Goal: Task Accomplishment & Management: Manage account settings

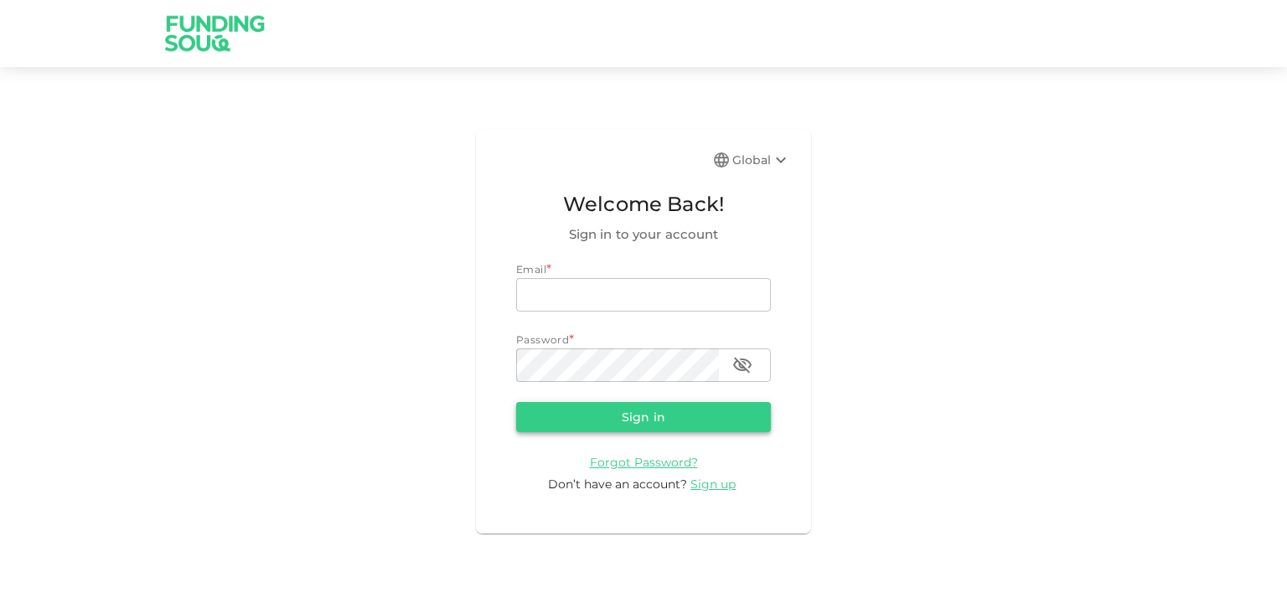
type input "[EMAIL_ADDRESS][DOMAIN_NAME]"
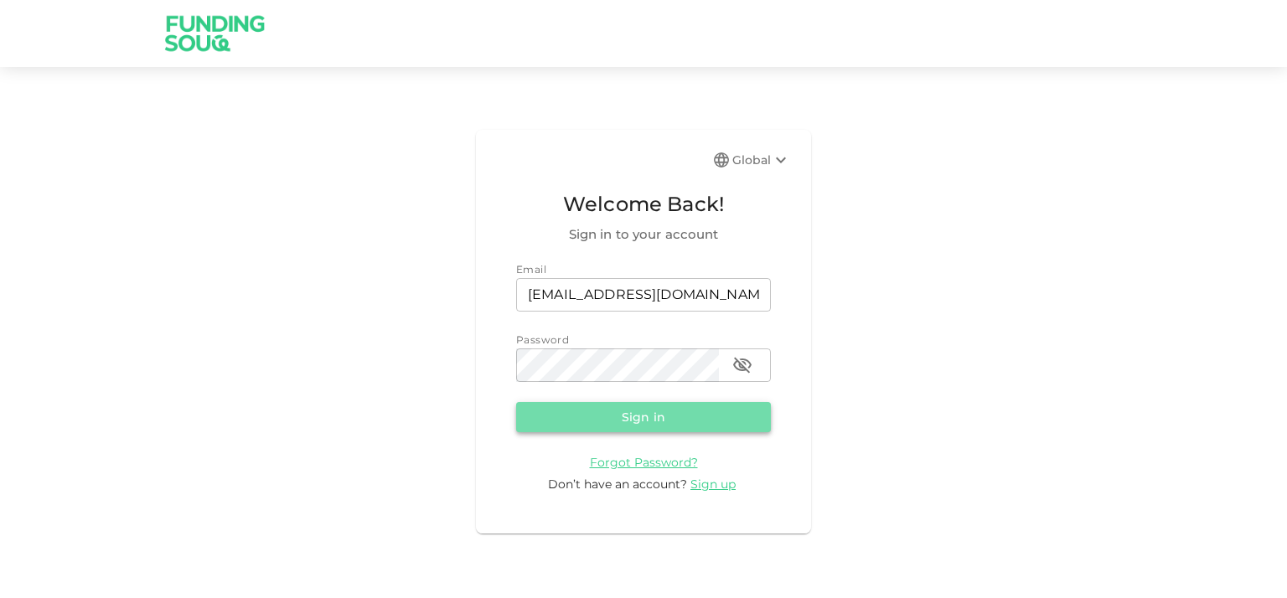
click at [596, 420] on button "Sign in" at bounding box center [643, 417] width 255 height 30
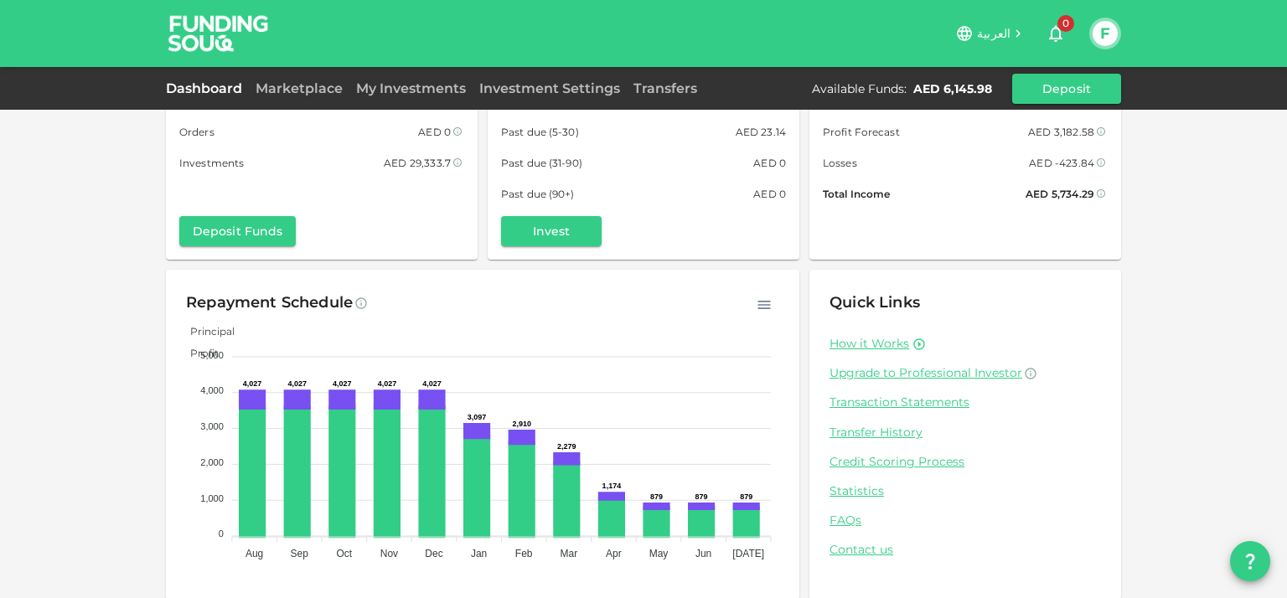
scroll to position [96, 0]
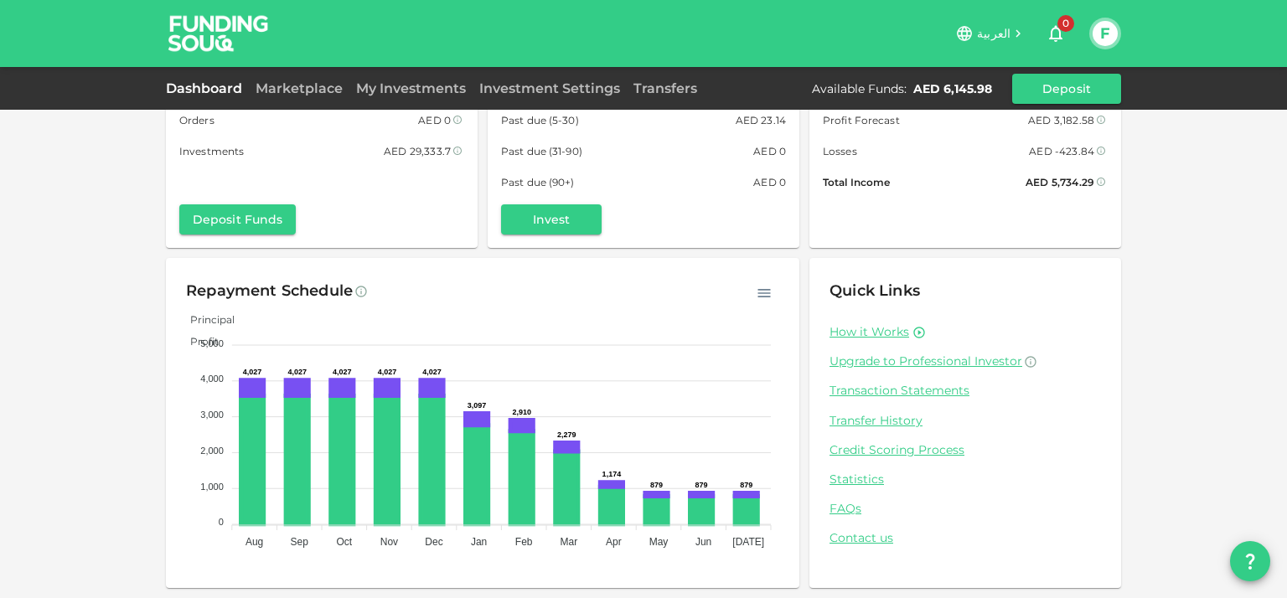
click at [283, 101] on div "Dashboard Marketplace My Investments Investment Settings Transfers Available Fu…" at bounding box center [643, 89] width 955 height 30
click at [282, 93] on link "Marketplace" at bounding box center [299, 88] width 101 height 16
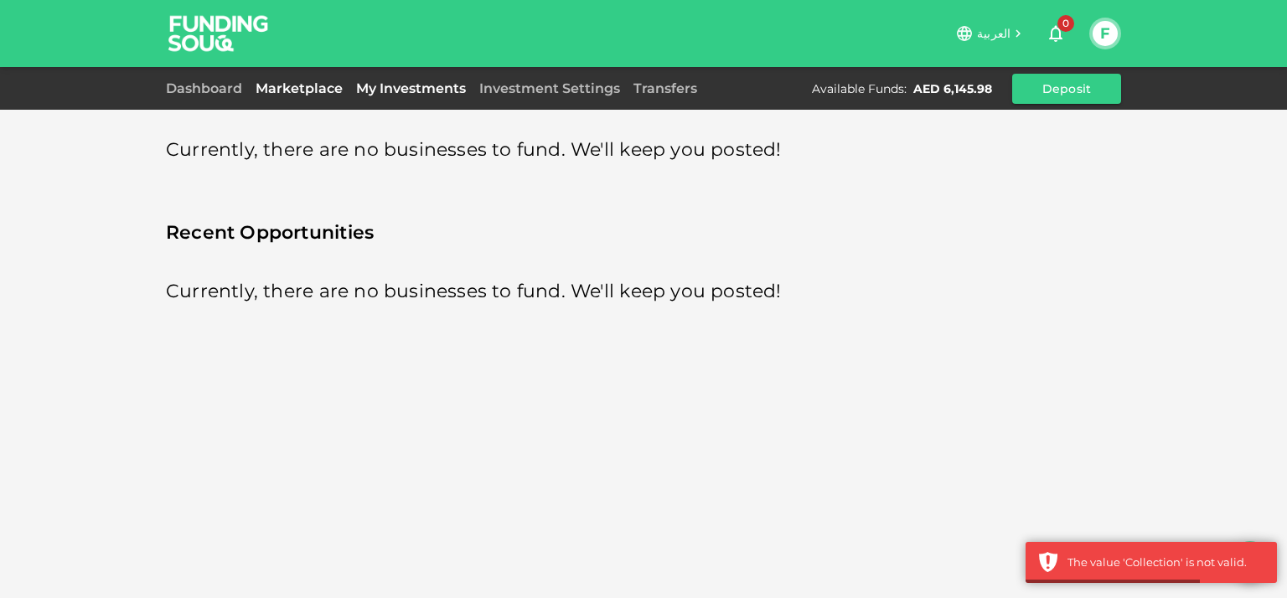
click at [370, 82] on link "My Investments" at bounding box center [410, 88] width 123 height 16
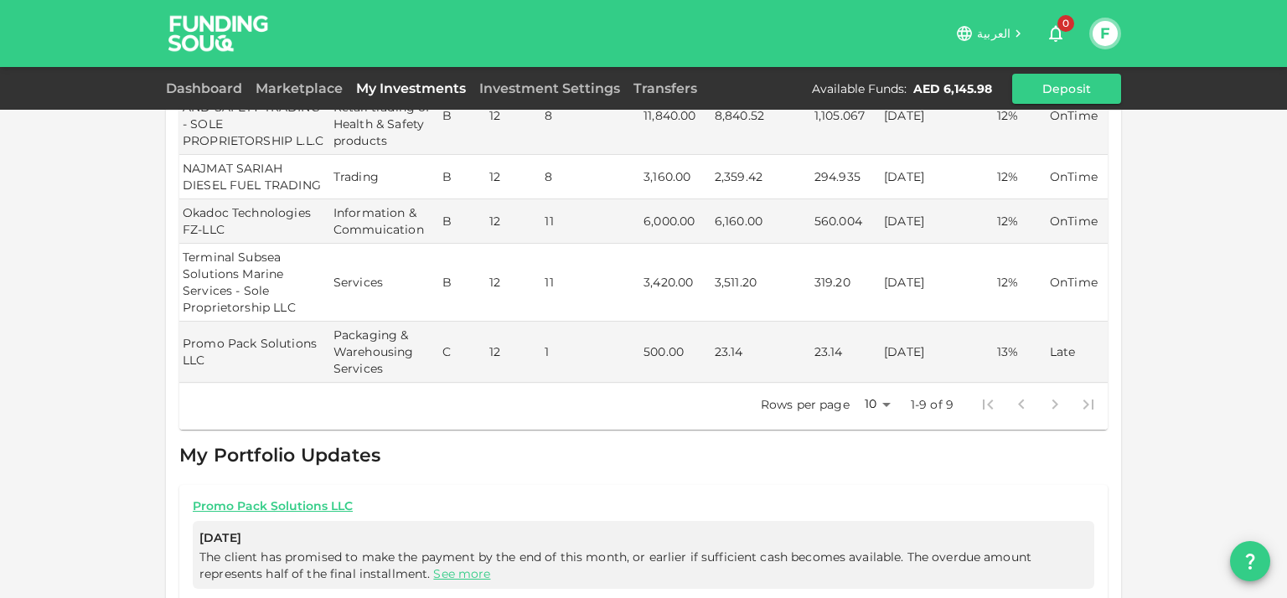
scroll to position [493, 0]
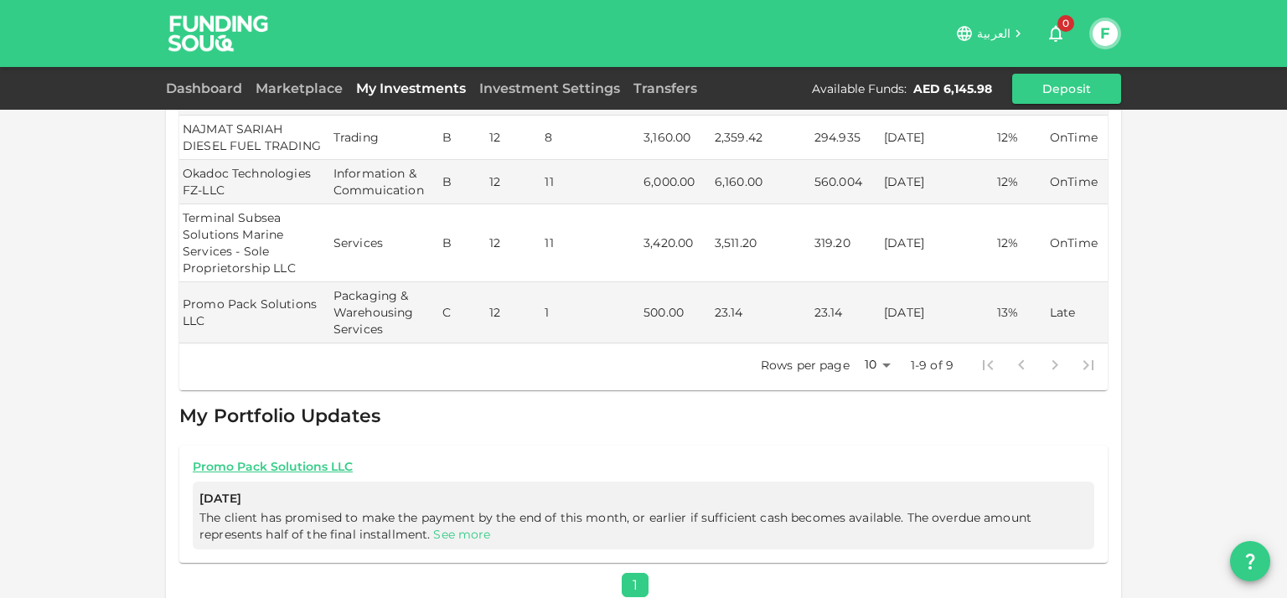
click at [468, 527] on link "See more" at bounding box center [461, 534] width 57 height 15
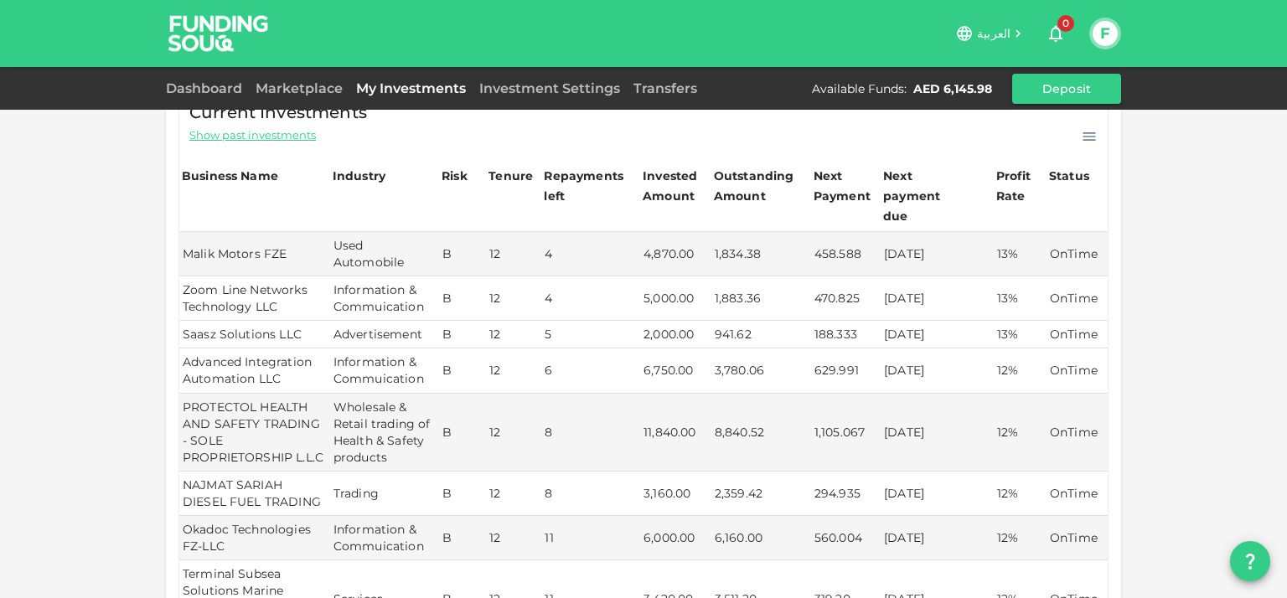
scroll to position [0, 0]
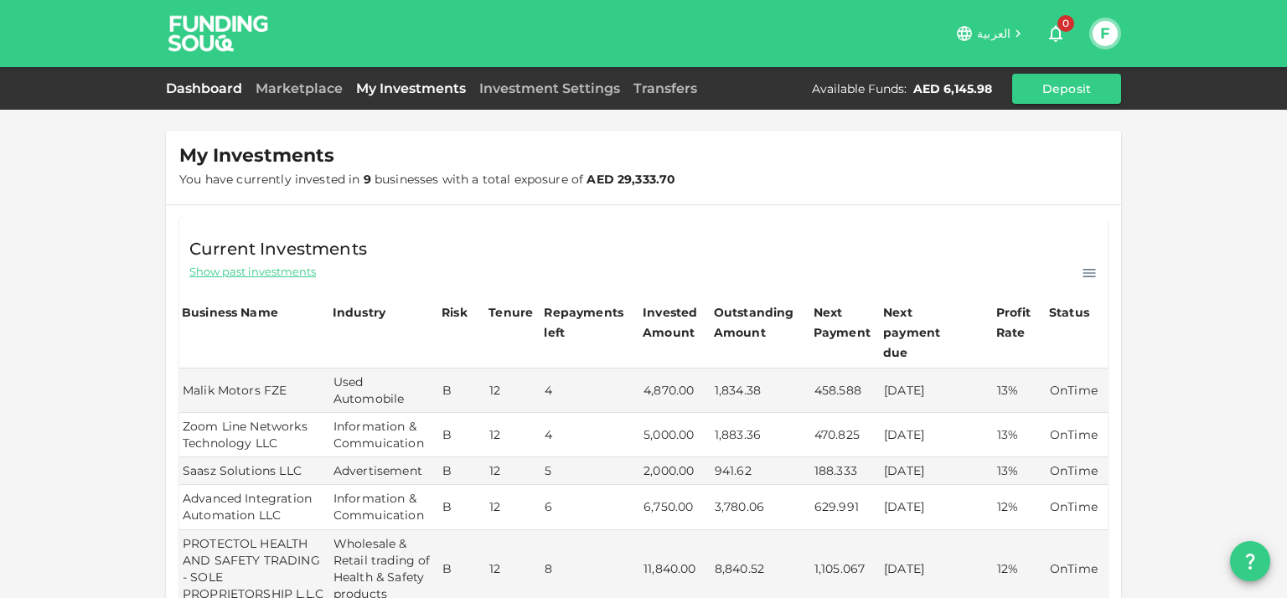
click at [208, 91] on link "Dashboard" at bounding box center [207, 88] width 83 height 16
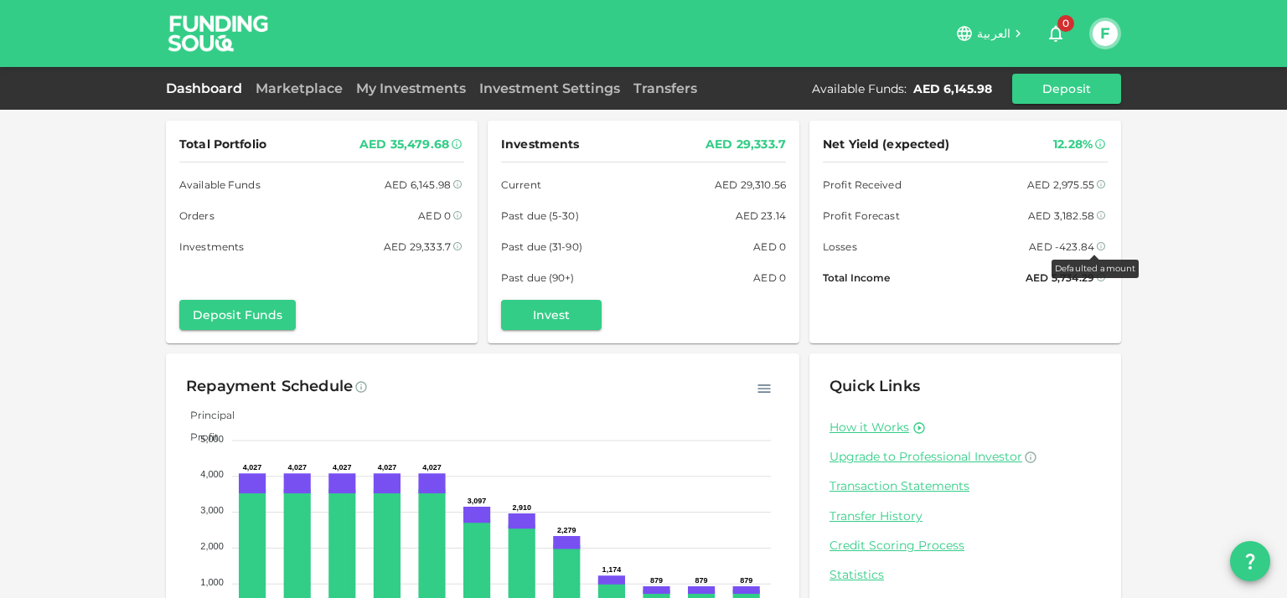
click at [1096, 246] on icon at bounding box center [1101, 246] width 10 height 10
